Goal: Navigation & Orientation: Find specific page/section

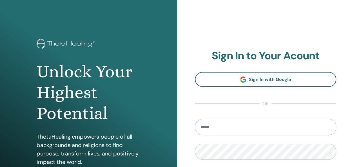
scroll to position [103, 0]
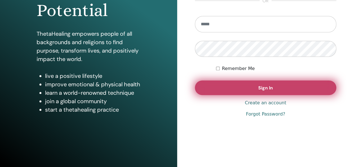
type input "**********"
click at [246, 93] on button "Sign In" at bounding box center [266, 88] width 142 height 15
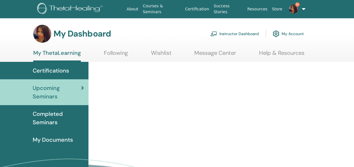
click at [233, 33] on link "Instructor Dashboard" at bounding box center [234, 34] width 48 height 12
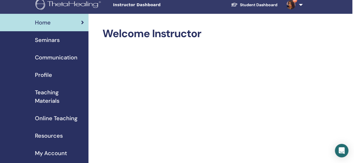
scroll to position [0, 2]
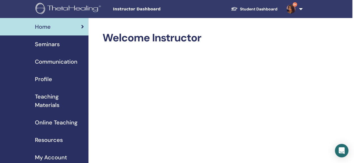
click at [47, 40] on span "Seminars" at bounding box center [47, 44] width 25 height 8
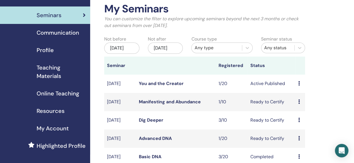
scroll to position [39, 0]
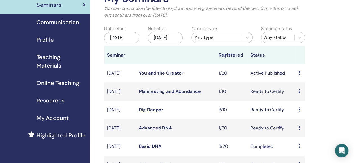
click at [159, 94] on link "Manifesting and Abundance" at bounding box center [170, 91] width 62 height 6
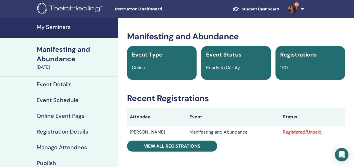
click at [58, 26] on h4 "My Seminars" at bounding box center [76, 27] width 78 height 7
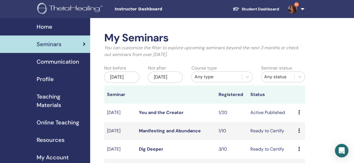
click at [171, 134] on link "Manifesting and Abundance" at bounding box center [170, 131] width 62 height 6
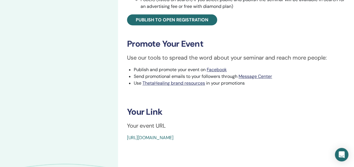
scroll to position [222, 0]
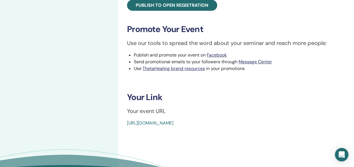
click at [173, 122] on link "[URL][DOMAIN_NAME]" at bounding box center [150, 123] width 46 height 6
